Goal: Navigation & Orientation: Find specific page/section

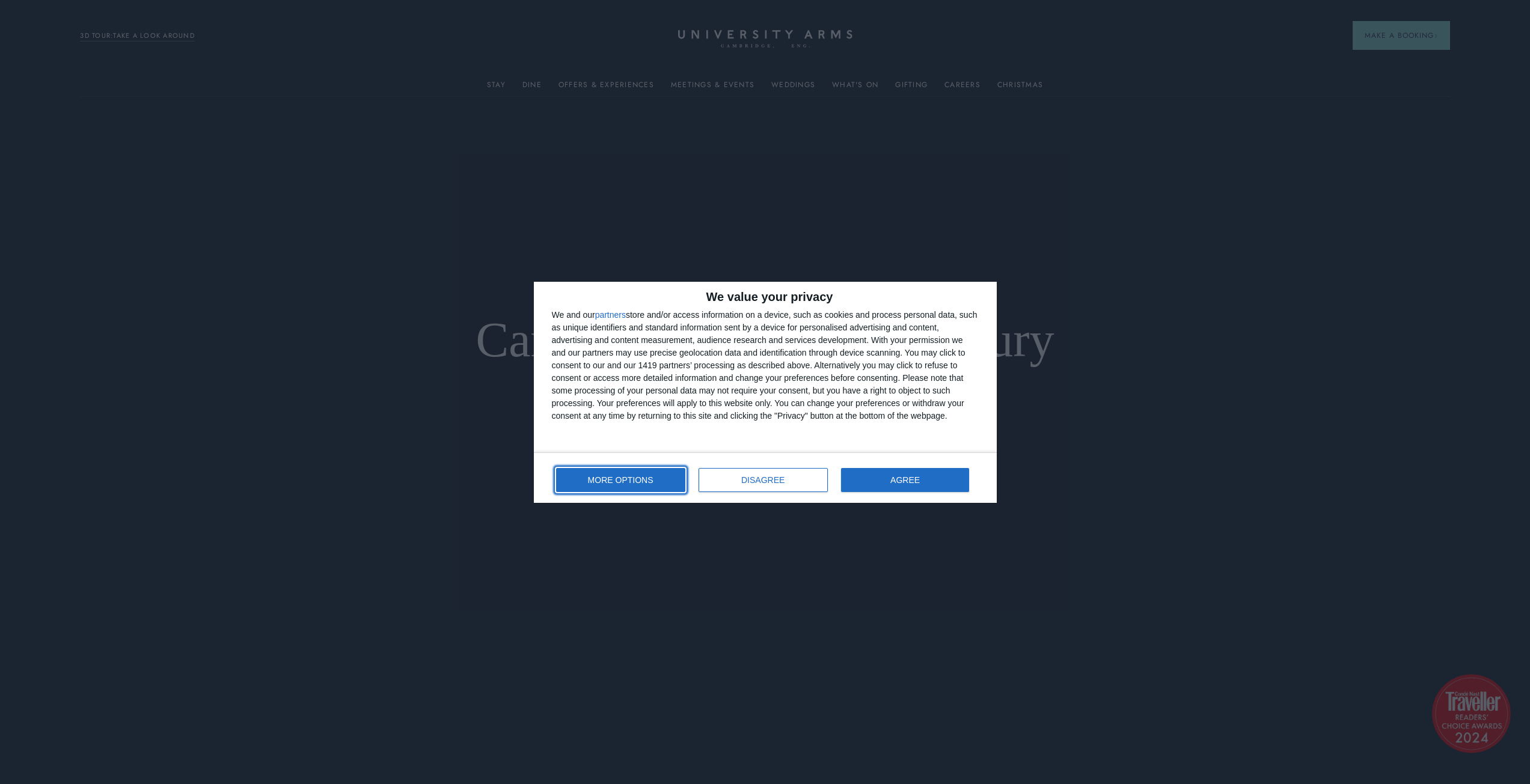
click at [668, 485] on button "MORE OPTIONS" at bounding box center [620, 480] width 129 height 24
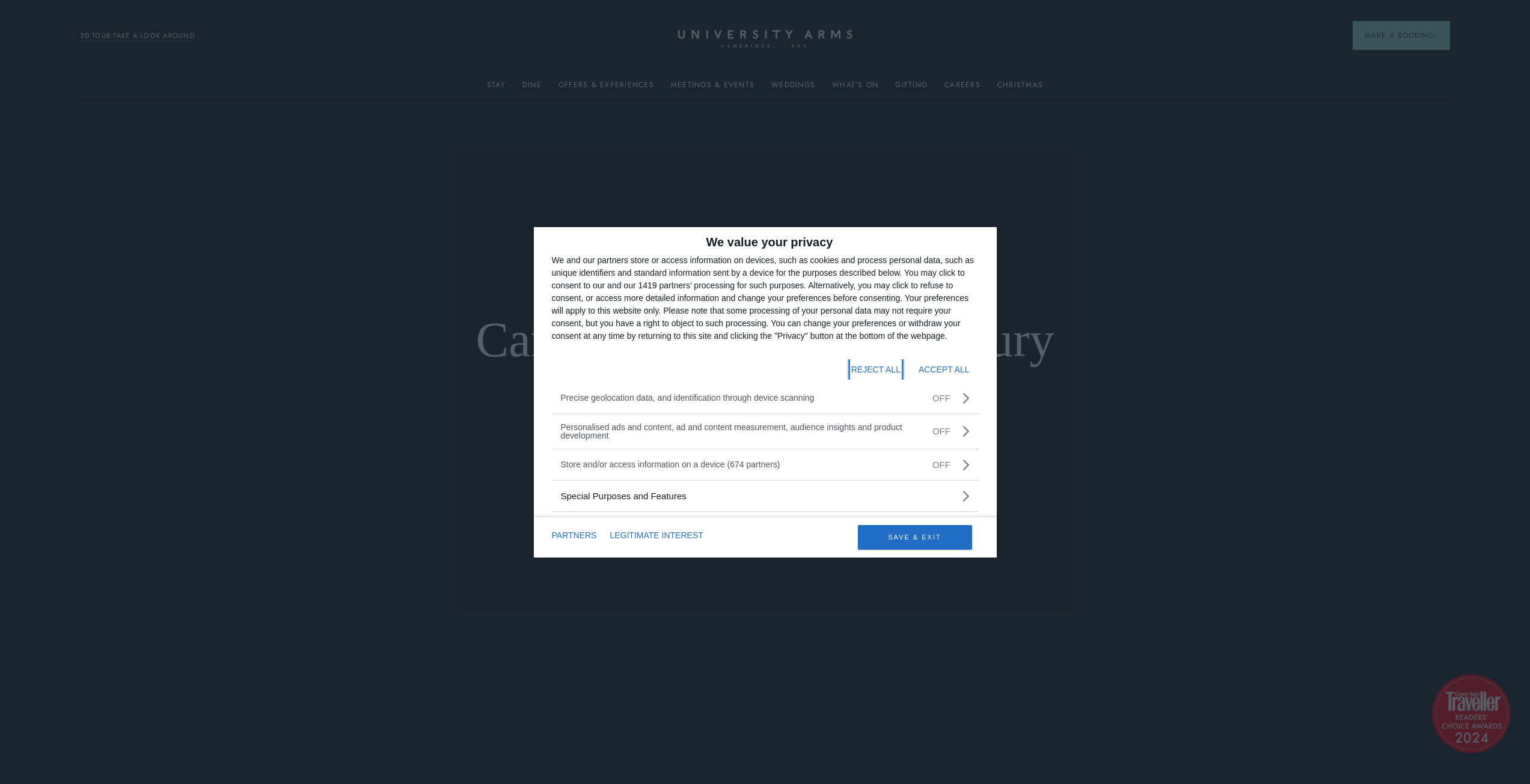
click at [880, 368] on button "REJECT ALL" at bounding box center [875, 370] width 49 height 21
click at [888, 370] on button "REJECT ALL" at bounding box center [875, 370] width 49 height 21
click at [893, 541] on button "SAVE & EXIT" at bounding box center [915, 537] width 114 height 24
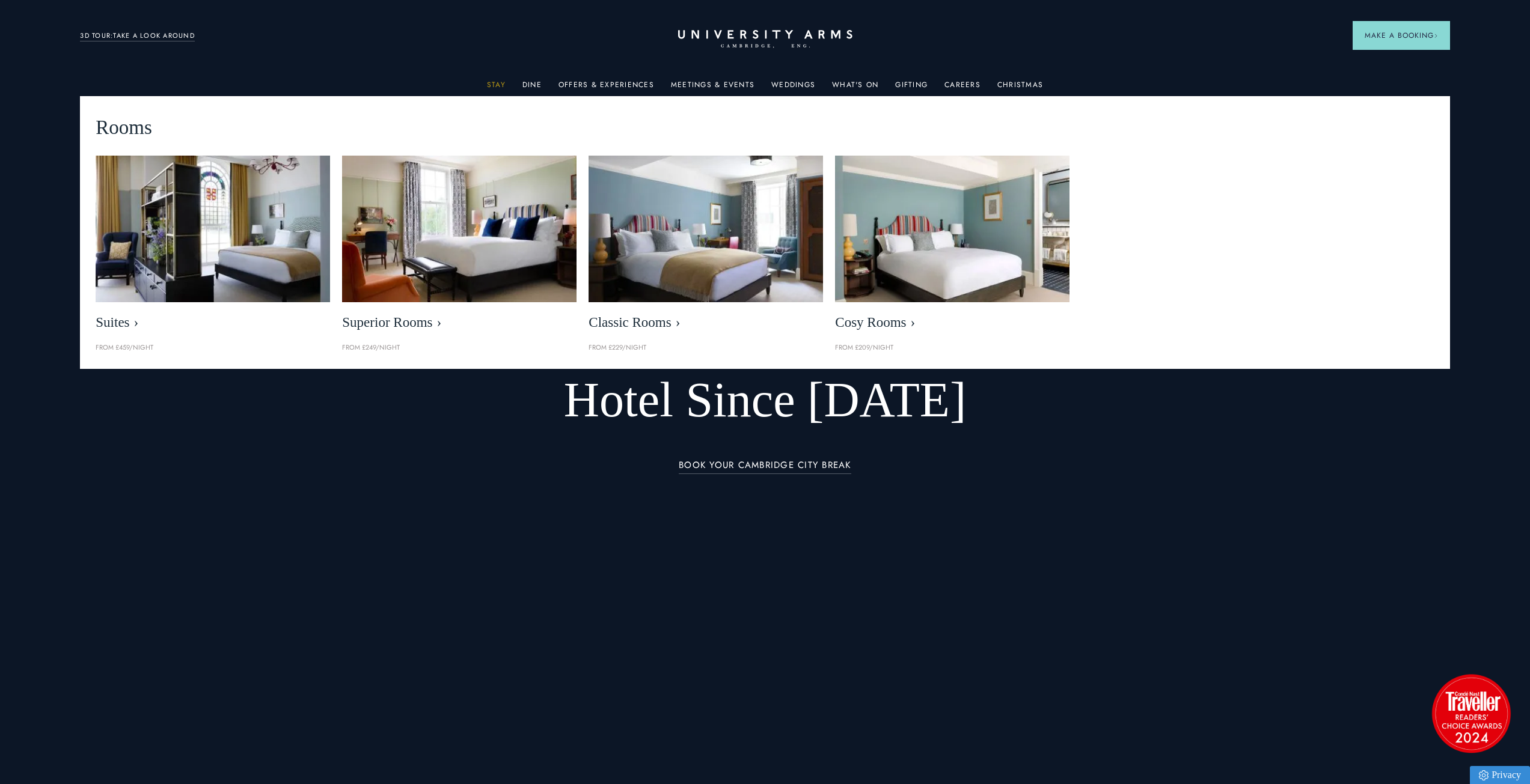
click at [493, 87] on link "Stay" at bounding box center [496, 88] width 19 height 15
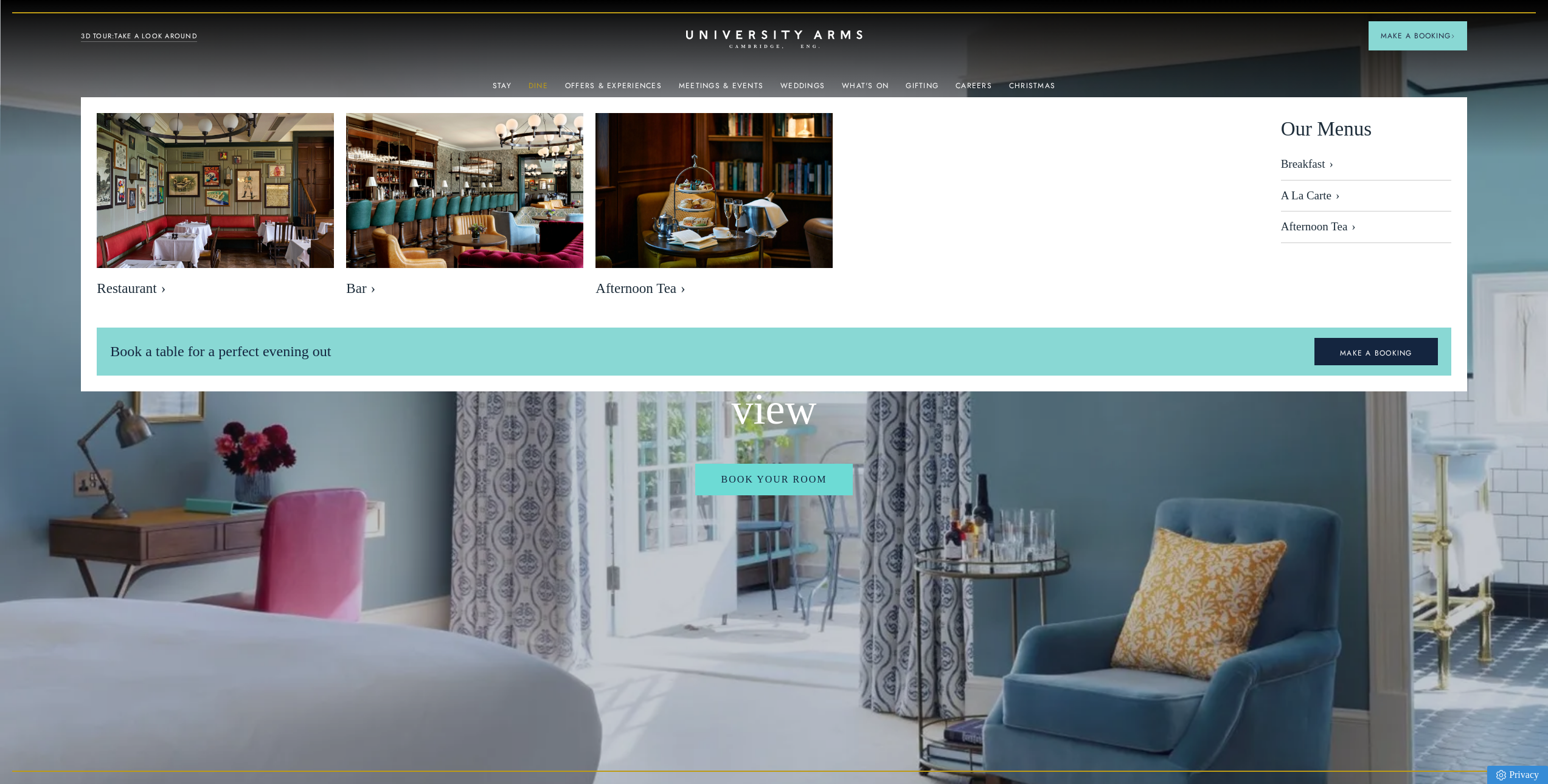
click at [547, 90] on link "Dine" at bounding box center [538, 89] width 19 height 16
